Goal: Task Accomplishment & Management: Use online tool/utility

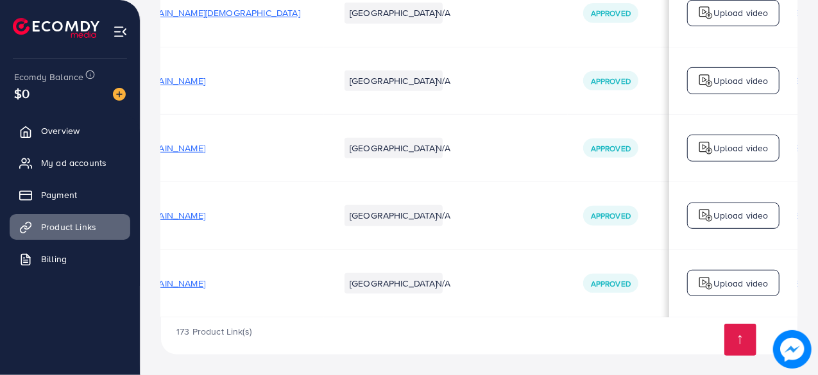
scroll to position [0, 379]
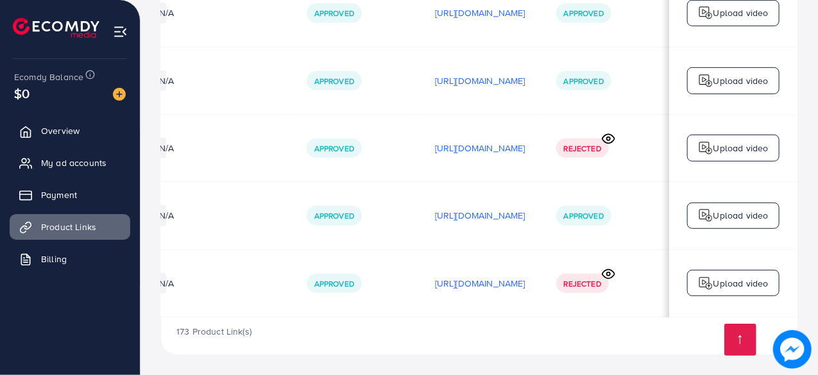
click at [607, 272] on circle at bounding box center [608, 273] width 3 height 3
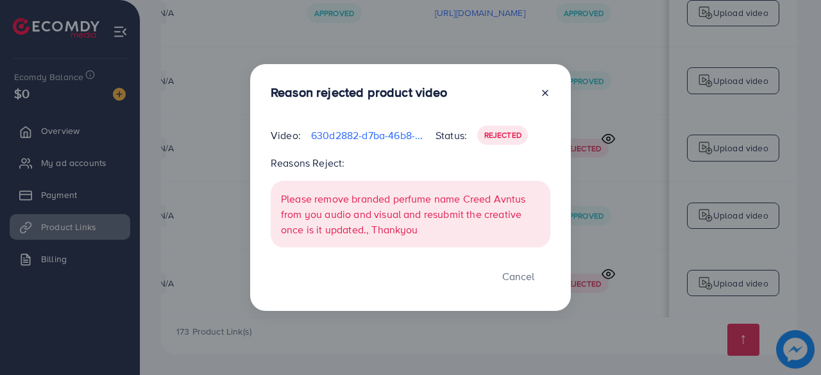
click at [546, 96] on icon at bounding box center [545, 93] width 10 height 10
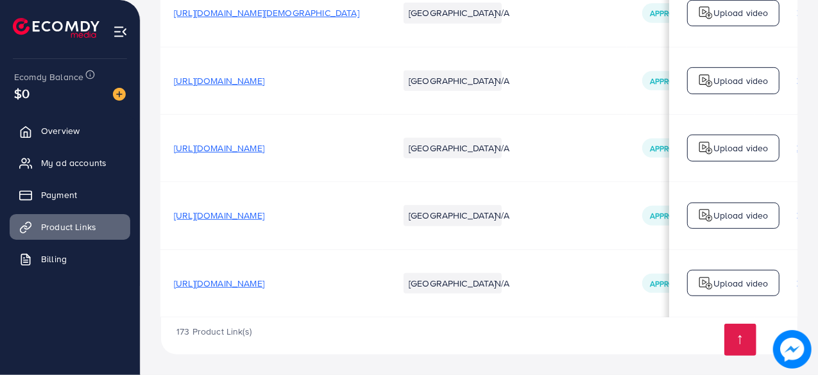
scroll to position [0, 0]
click at [267, 81] on span "[URL][DOMAIN_NAME]" at bounding box center [221, 80] width 90 height 13
click at [741, 344] on link at bounding box center [740, 340] width 32 height 32
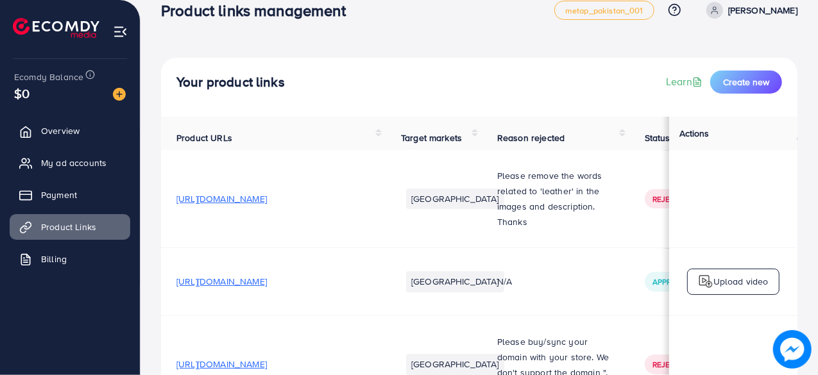
scroll to position [0, 0]
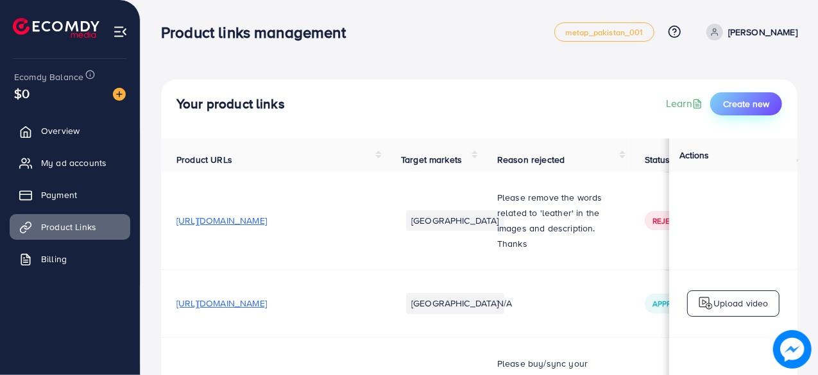
click at [748, 103] on span "Create new" at bounding box center [746, 103] width 46 height 13
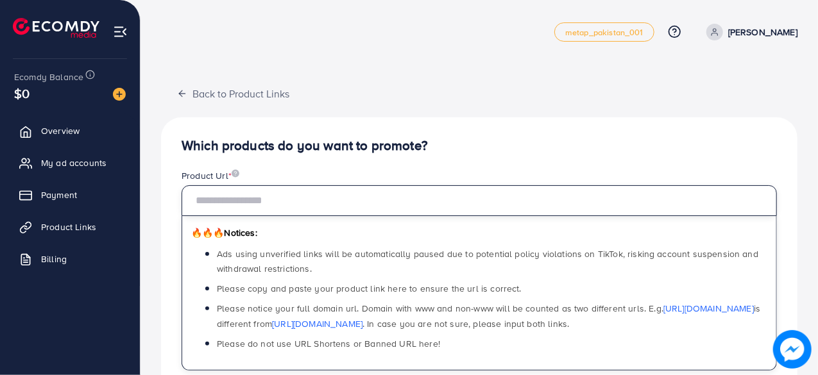
click at [294, 207] on input "text" at bounding box center [478, 200] width 595 height 31
type input "*"
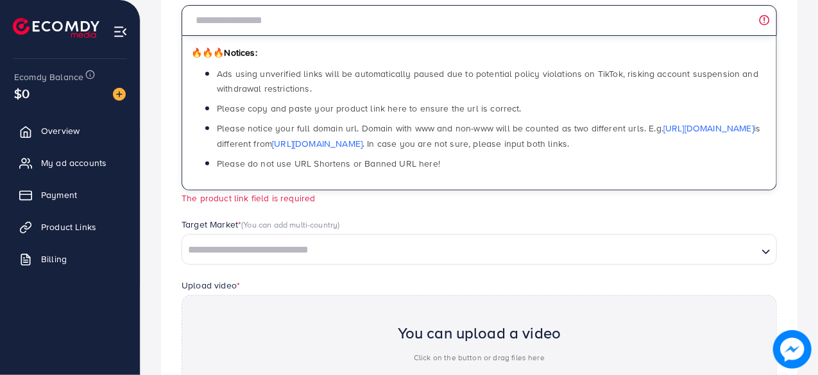
scroll to position [181, 0]
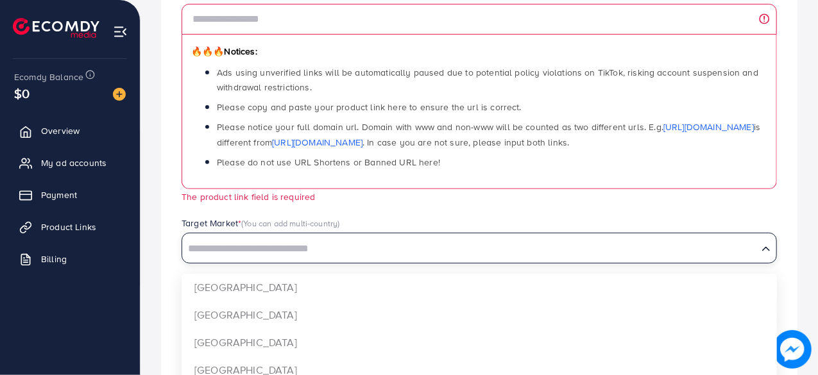
click at [278, 252] on input "Search for option" at bounding box center [469, 249] width 573 height 20
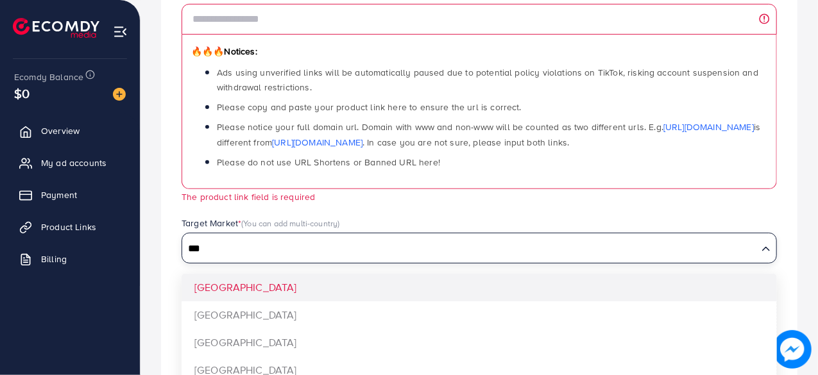
type input "***"
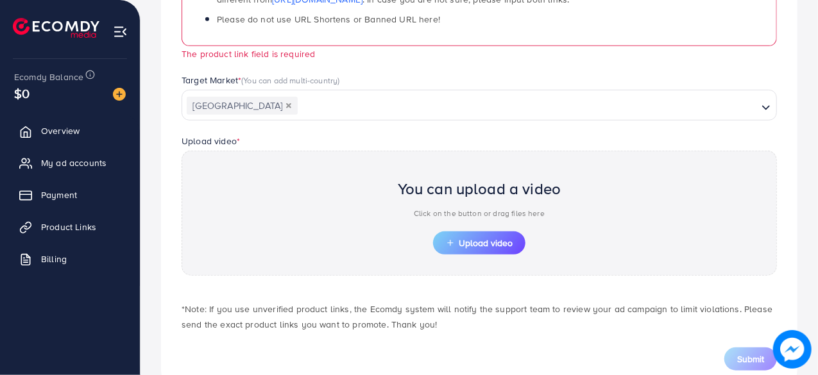
scroll to position [332, 0]
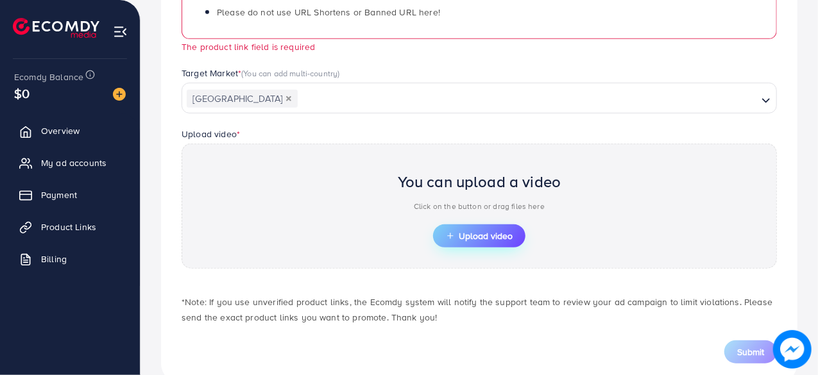
click at [488, 232] on span "Upload video" at bounding box center [479, 236] width 67 height 9
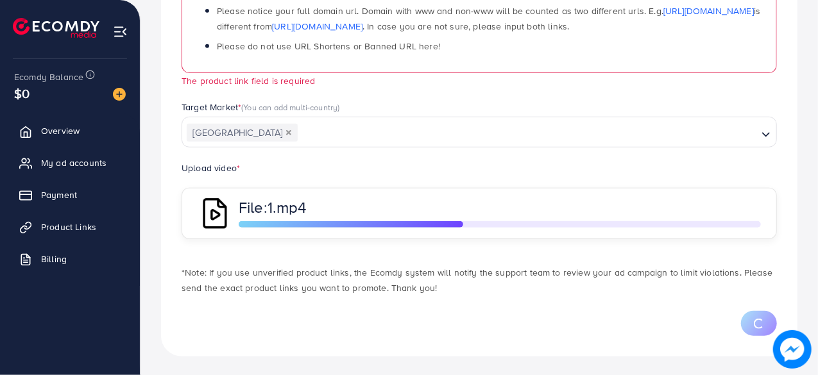
scroll to position [0, 0]
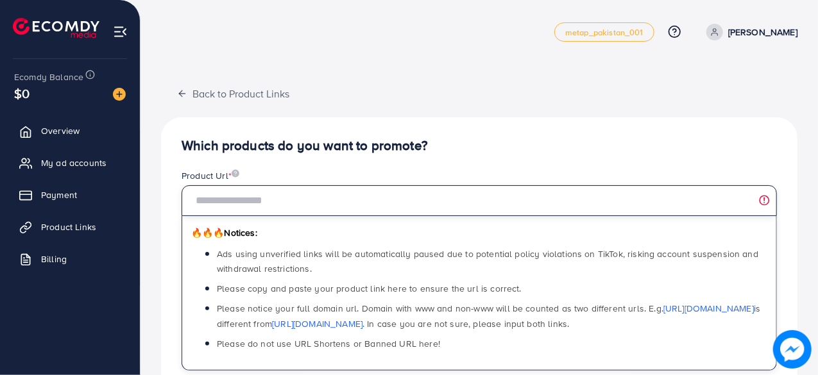
click at [355, 203] on input "text" at bounding box center [478, 200] width 595 height 31
paste input "**********"
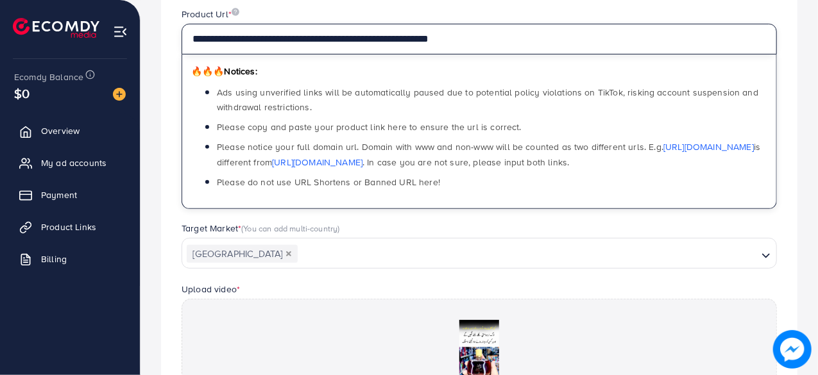
scroll to position [368, 0]
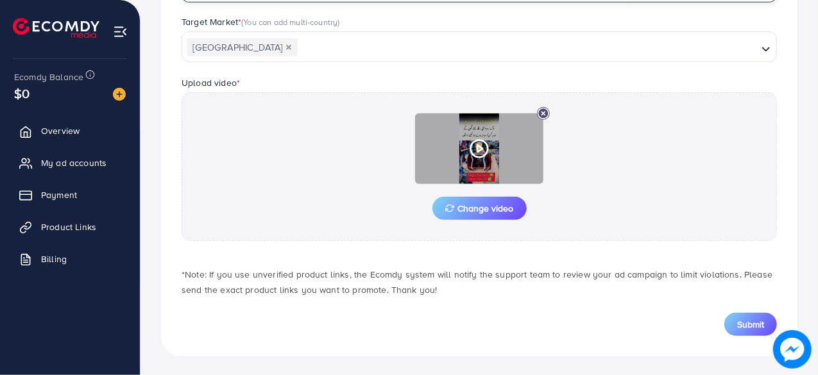
type input "**********"
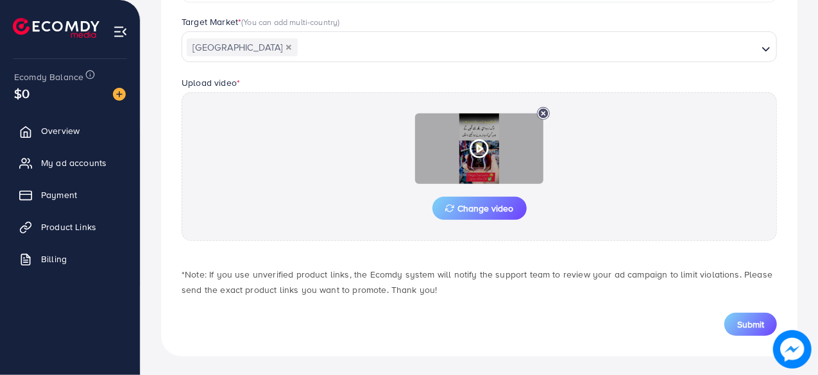
click at [481, 148] on polygon at bounding box center [479, 149] width 5 height 7
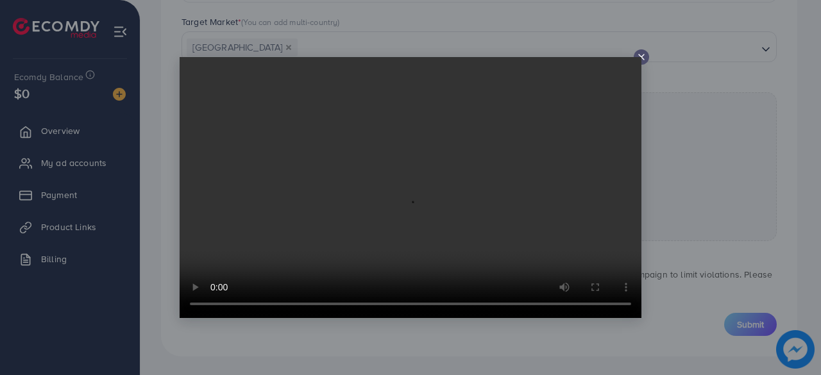
click at [641, 57] on line at bounding box center [641, 57] width 5 height 5
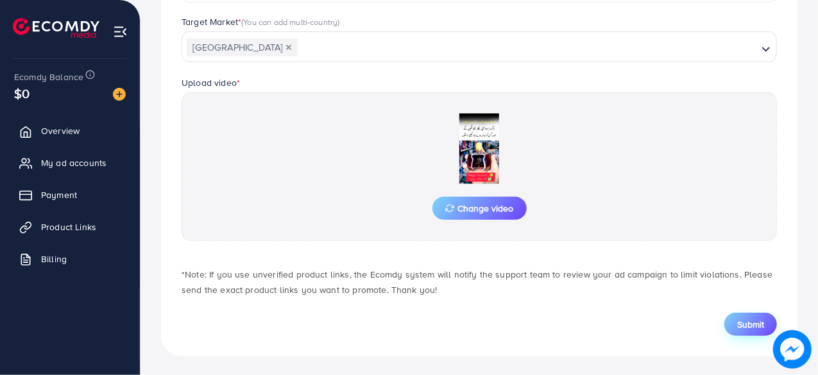
click at [761, 320] on span "Submit" at bounding box center [750, 324] width 27 height 13
